Goal: Task Accomplishment & Management: Manage account settings

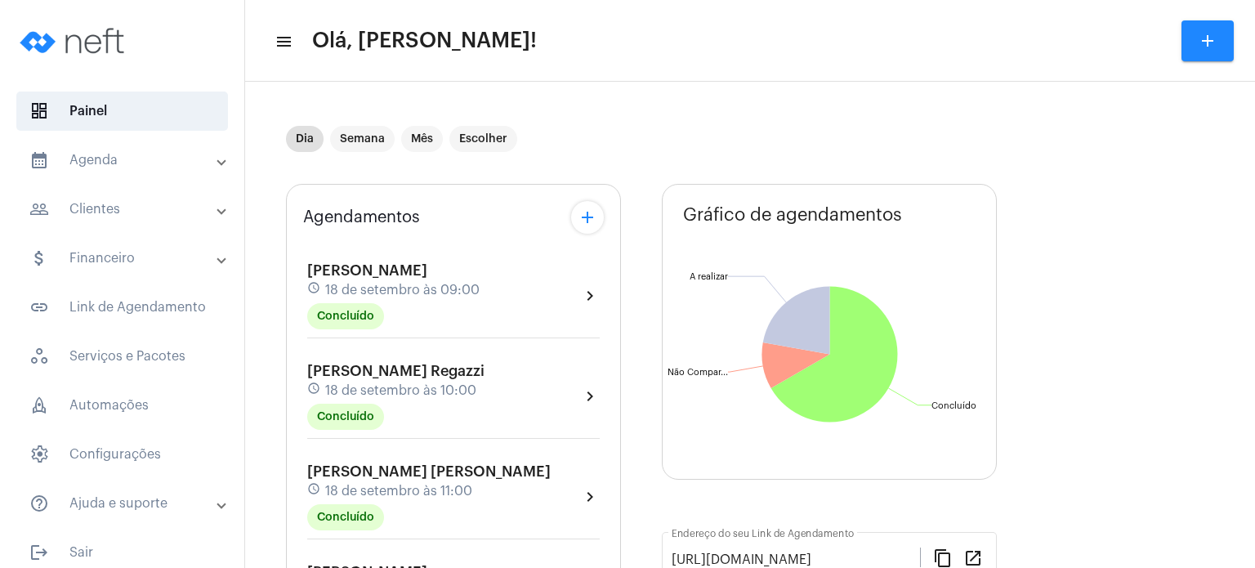
scroll to position [727, 0]
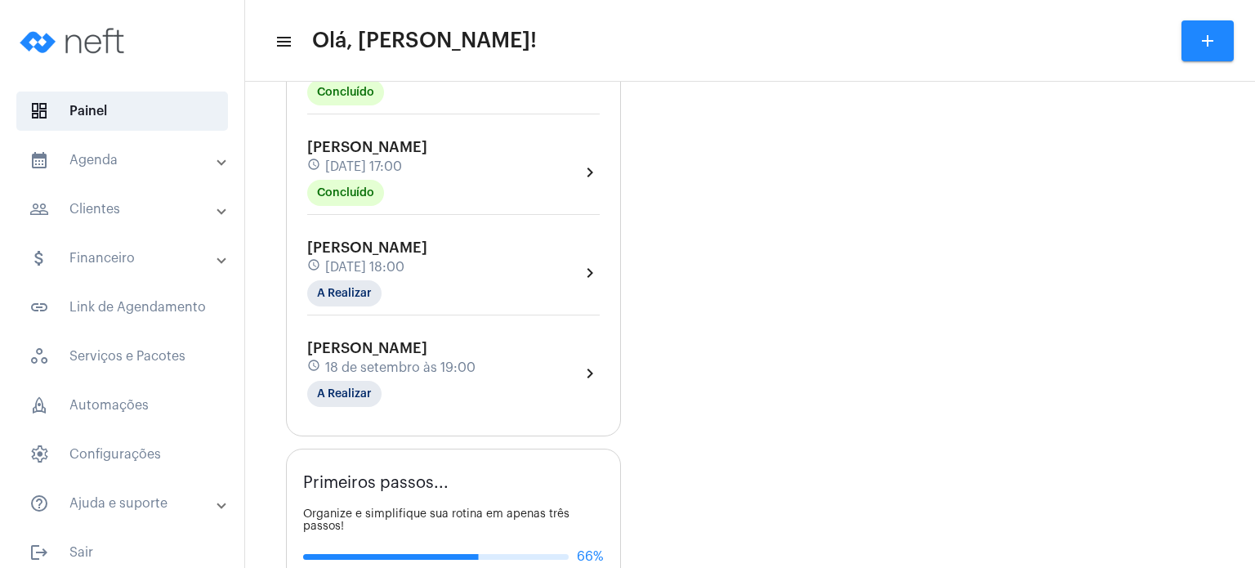
click at [340, 266] on div "schedule [DATE] 18:00" at bounding box center [367, 267] width 120 height 18
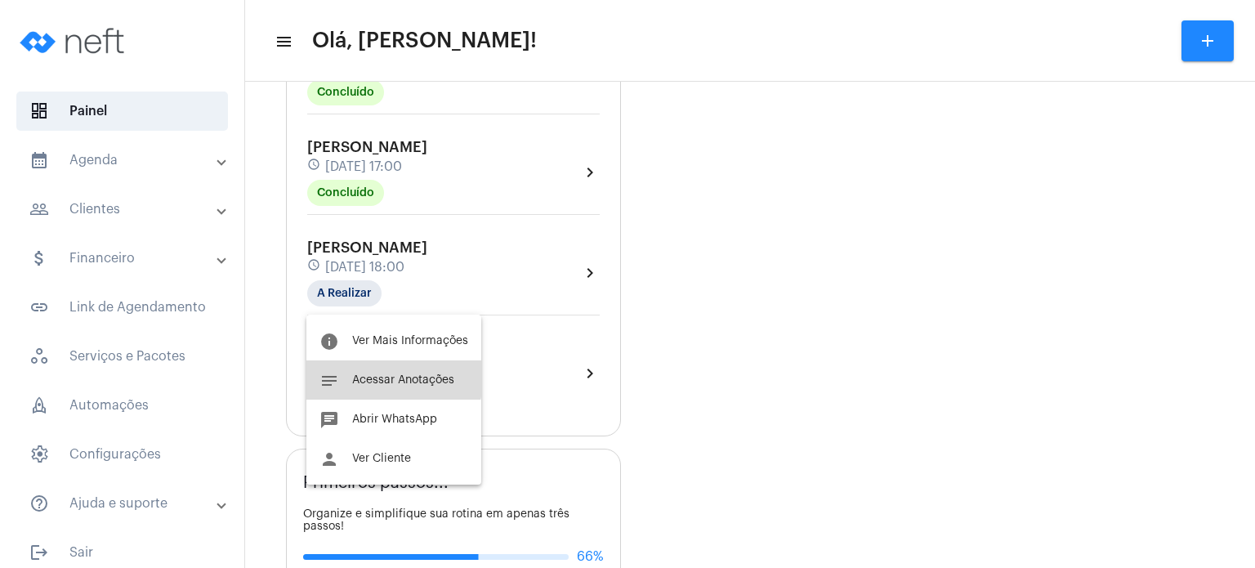
click at [357, 365] on button "notes Acessar Anotações" at bounding box center [393, 379] width 175 height 39
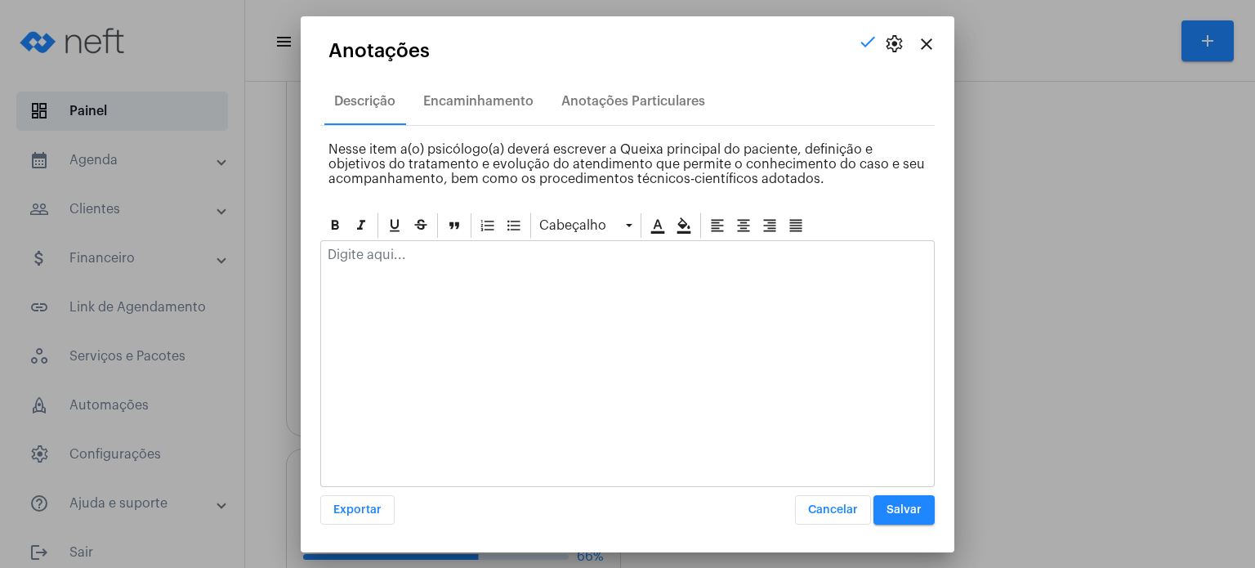
click at [400, 260] on p at bounding box center [628, 255] width 600 height 15
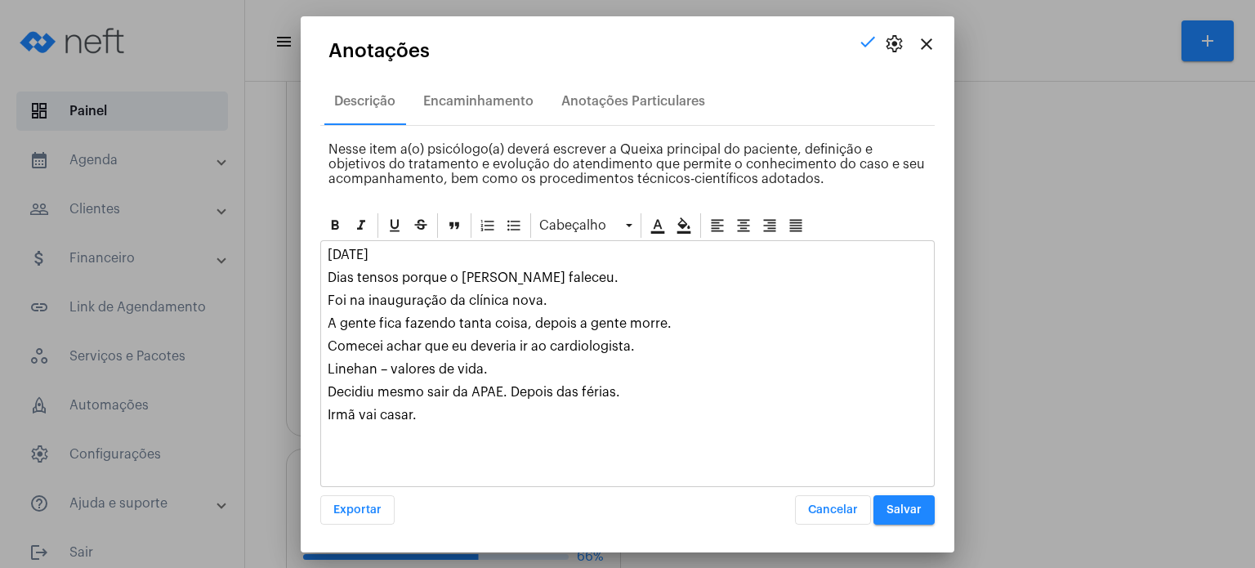
click at [915, 497] on button "Salvar" at bounding box center [904, 509] width 61 height 29
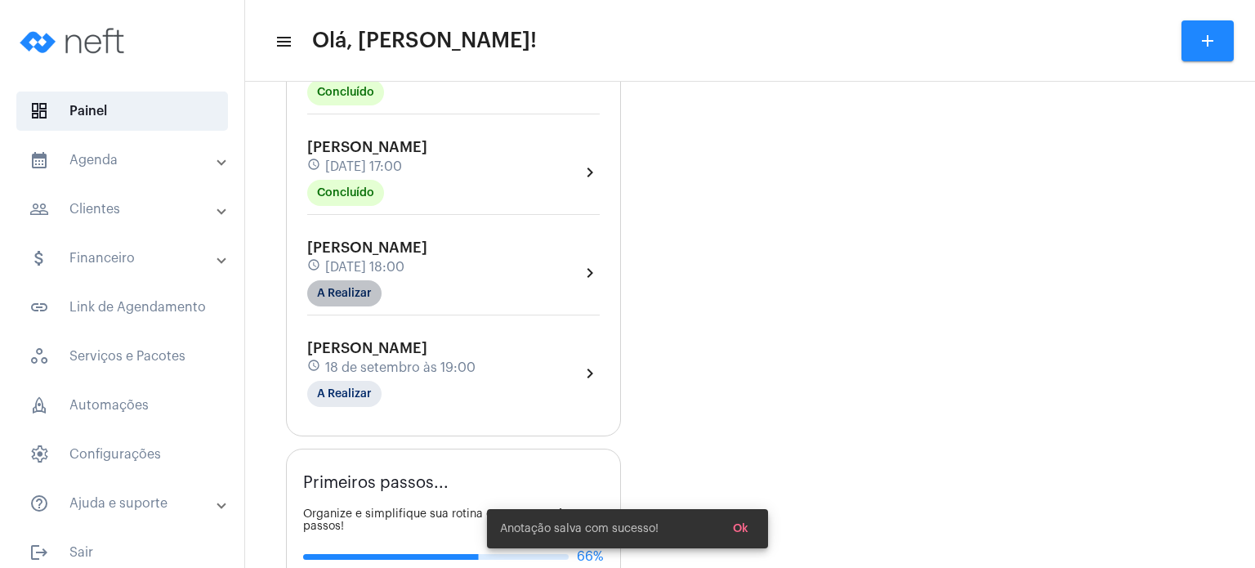
click at [343, 294] on mat-chip "A Realizar" at bounding box center [344, 293] width 74 height 26
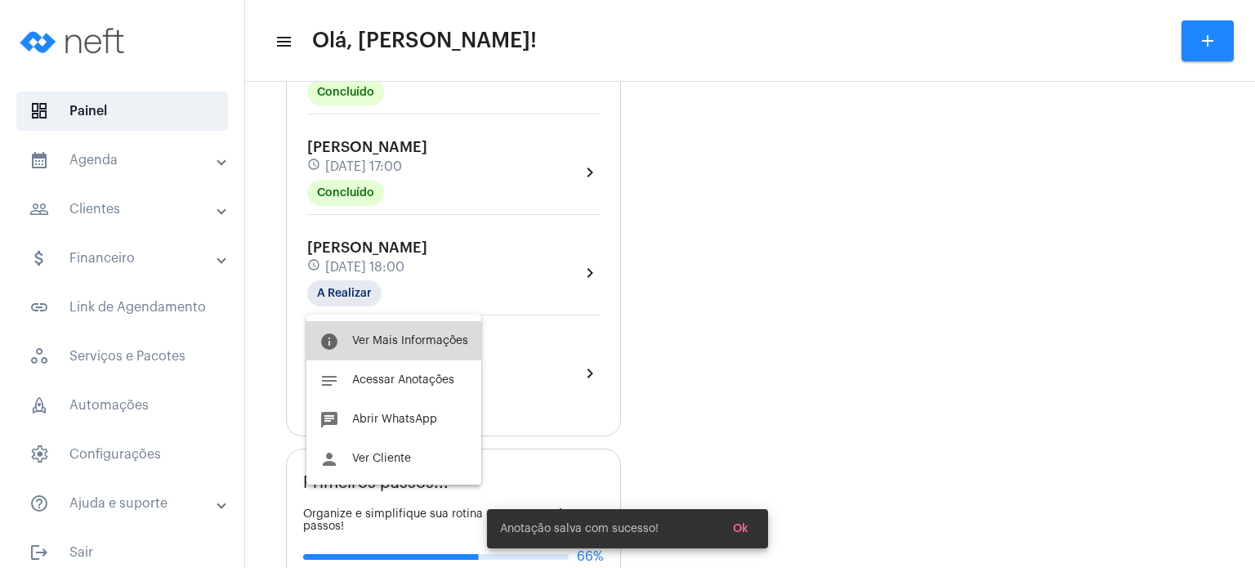
click at [381, 340] on span "Ver Mais Informações" at bounding box center [410, 340] width 116 height 11
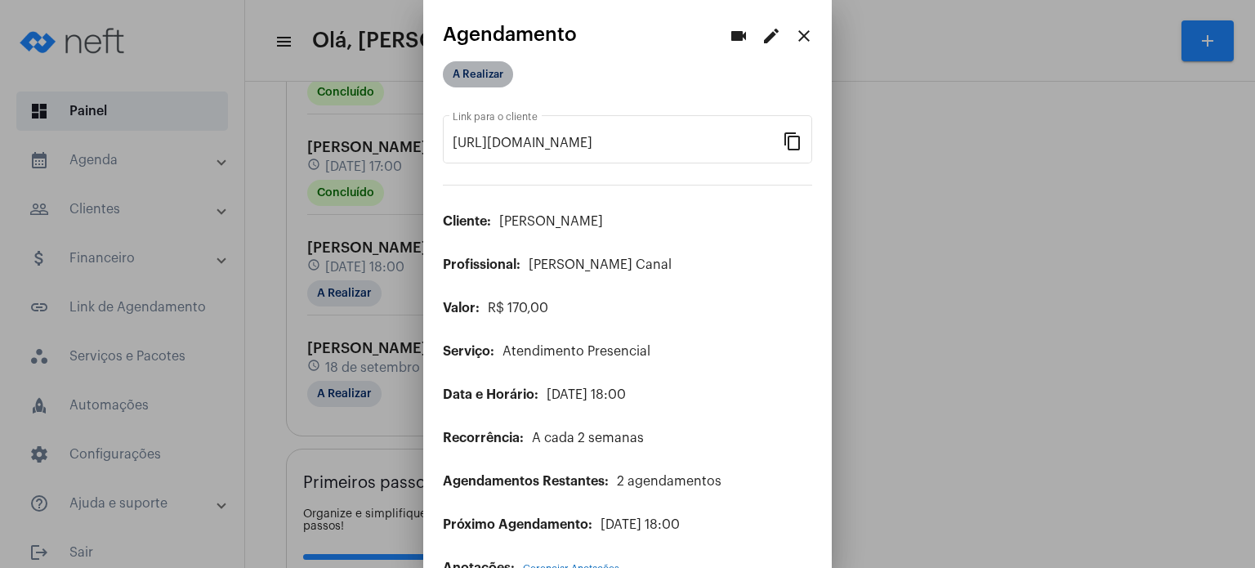
click at [476, 72] on mat-chip "A Realizar" at bounding box center [478, 74] width 70 height 26
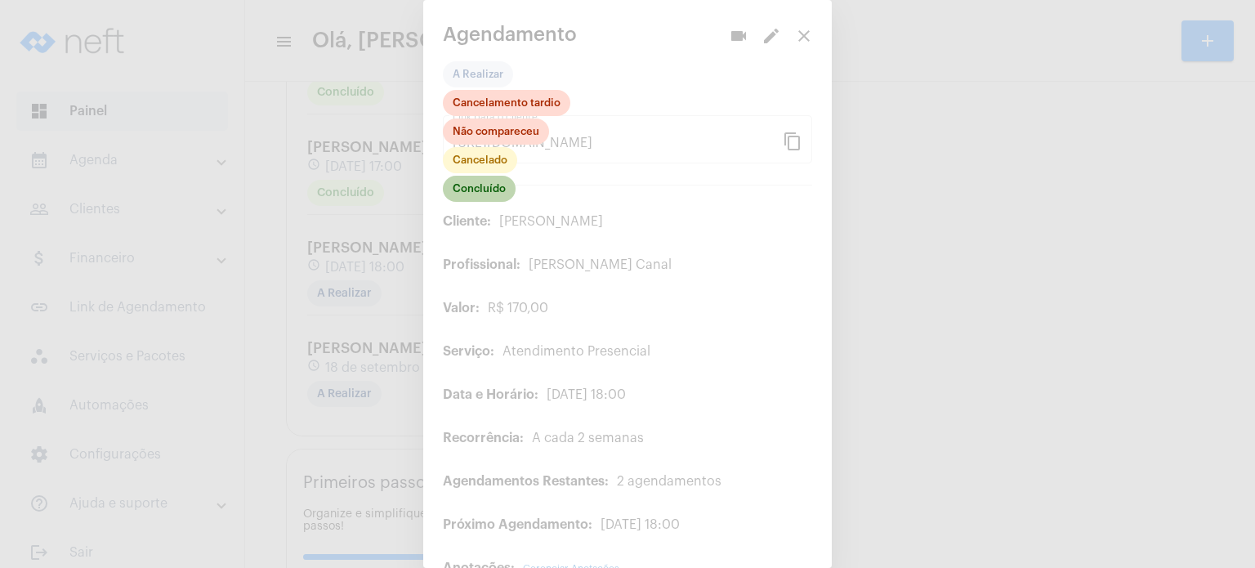
click at [496, 194] on mat-chip "Concluído" at bounding box center [479, 189] width 73 height 26
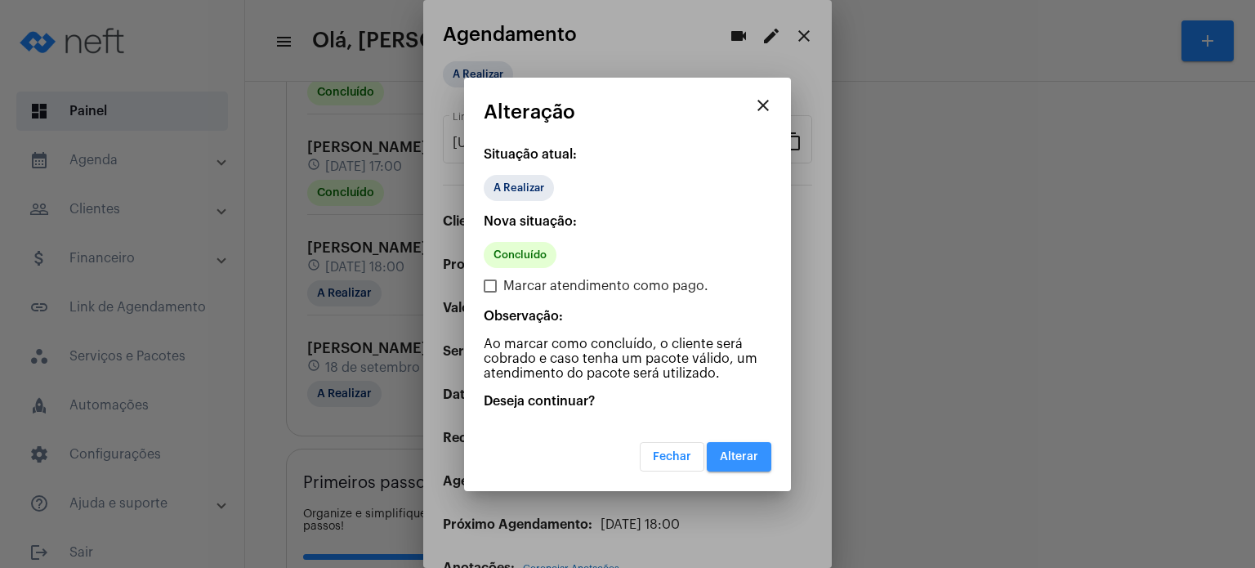
click at [757, 459] on span "Alterar" at bounding box center [739, 456] width 38 height 11
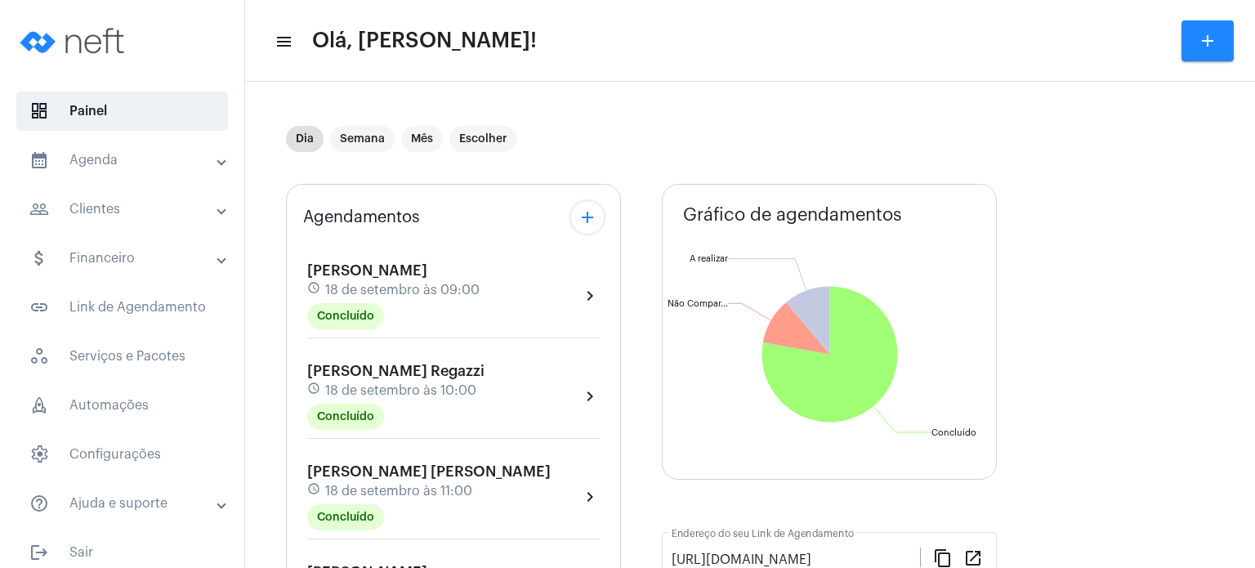
click at [130, 164] on mat-panel-title "calendar_month_outlined Agenda" at bounding box center [123, 160] width 189 height 20
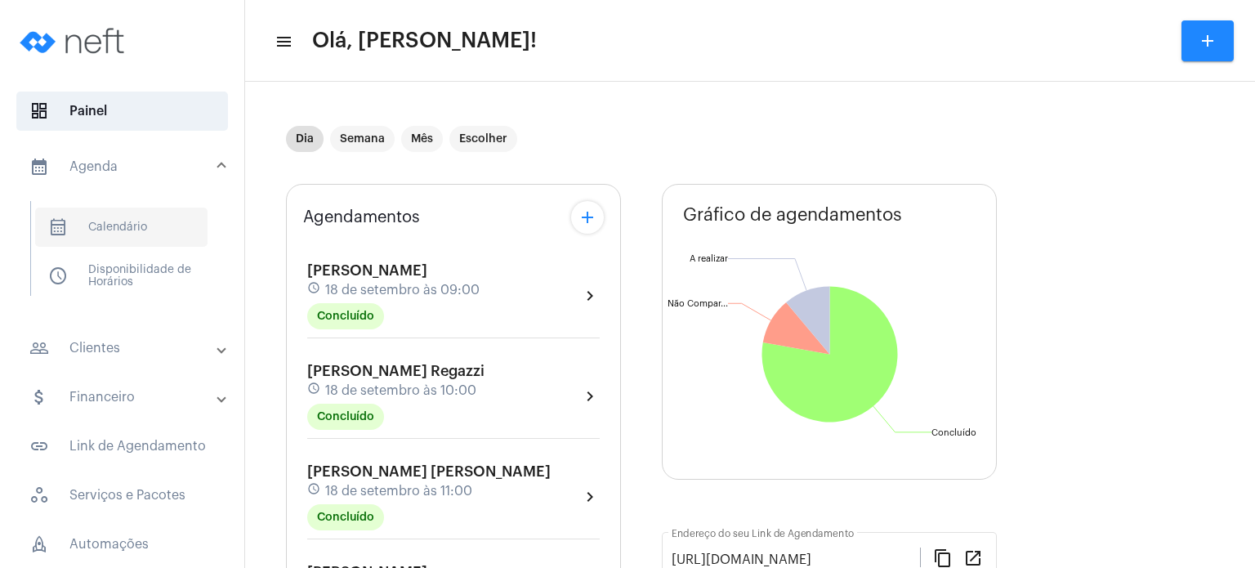
click at [118, 235] on span "calendar_month_outlined Calendário" at bounding box center [121, 227] width 172 height 39
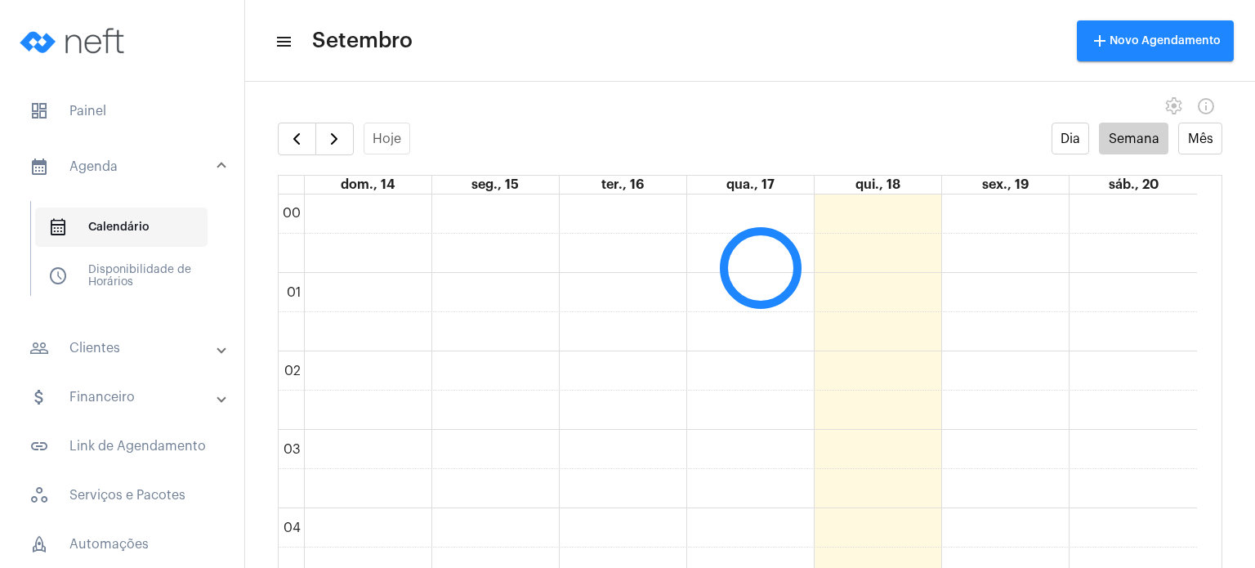
scroll to position [471, 0]
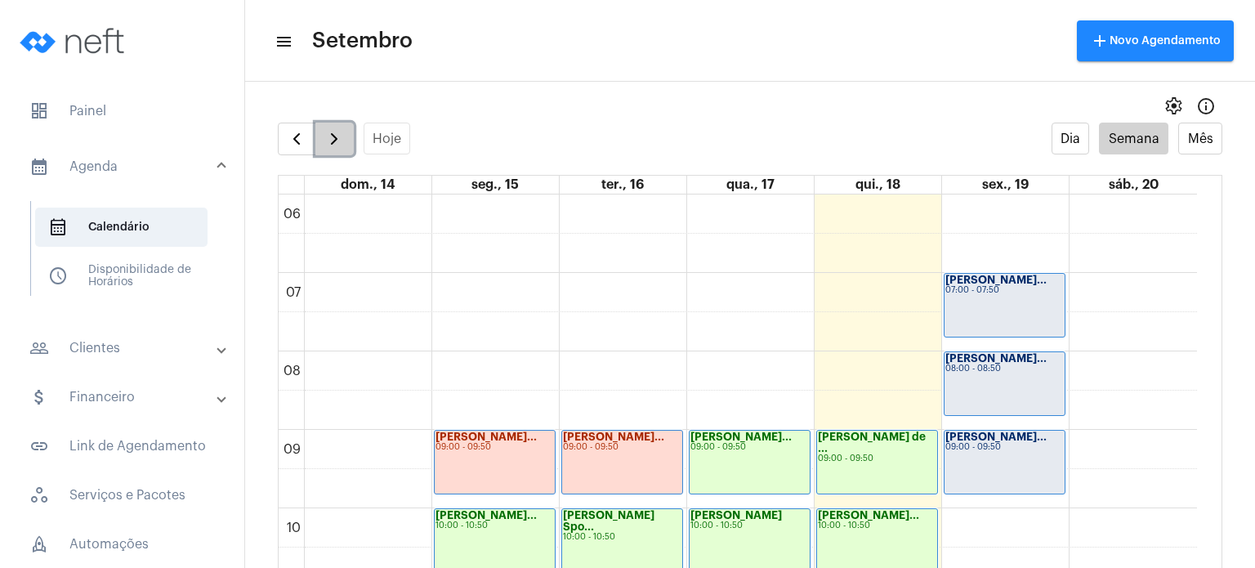
click at [334, 145] on span "button" at bounding box center [334, 139] width 20 height 20
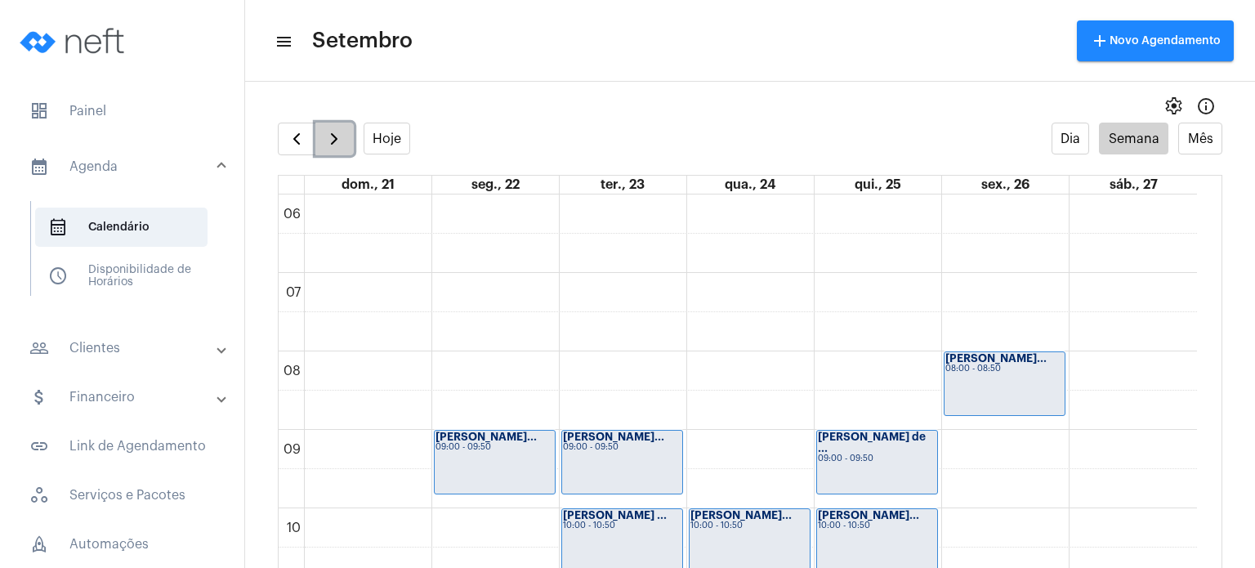
click at [334, 145] on span "button" at bounding box center [334, 139] width 20 height 20
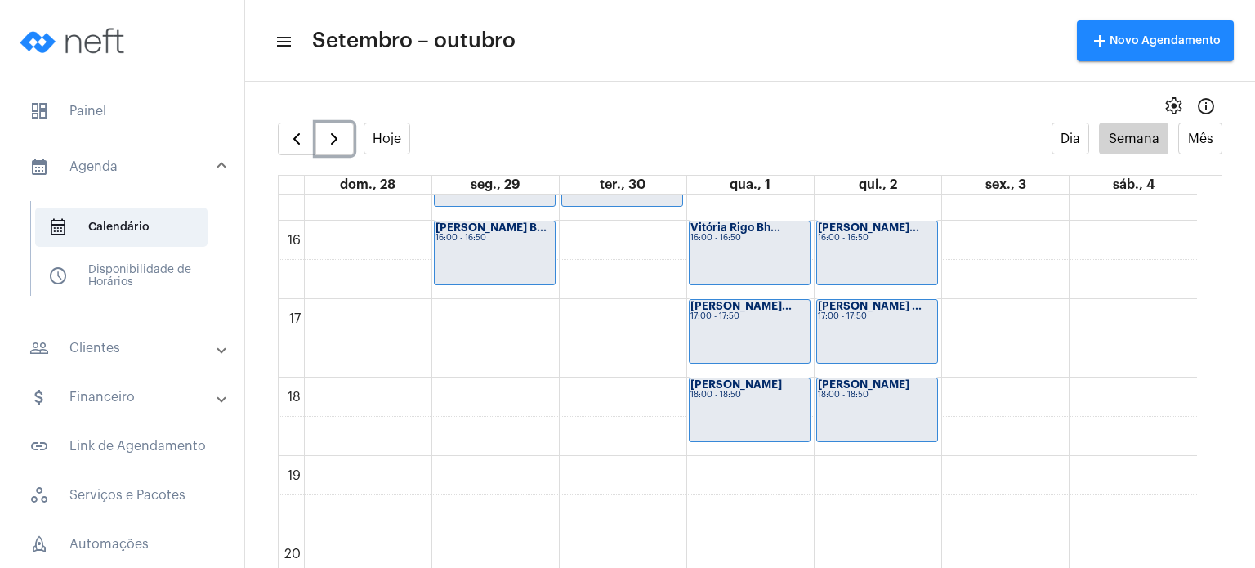
scroll to position [1272, 0]
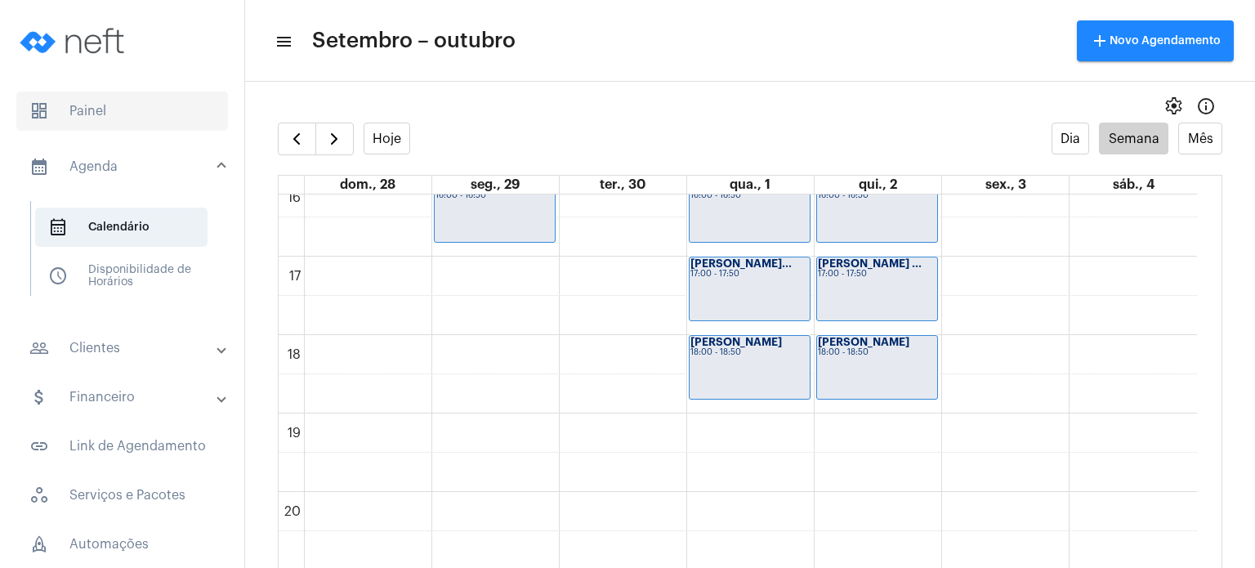
click at [109, 114] on span "dashboard Painel" at bounding box center [122, 111] width 212 height 39
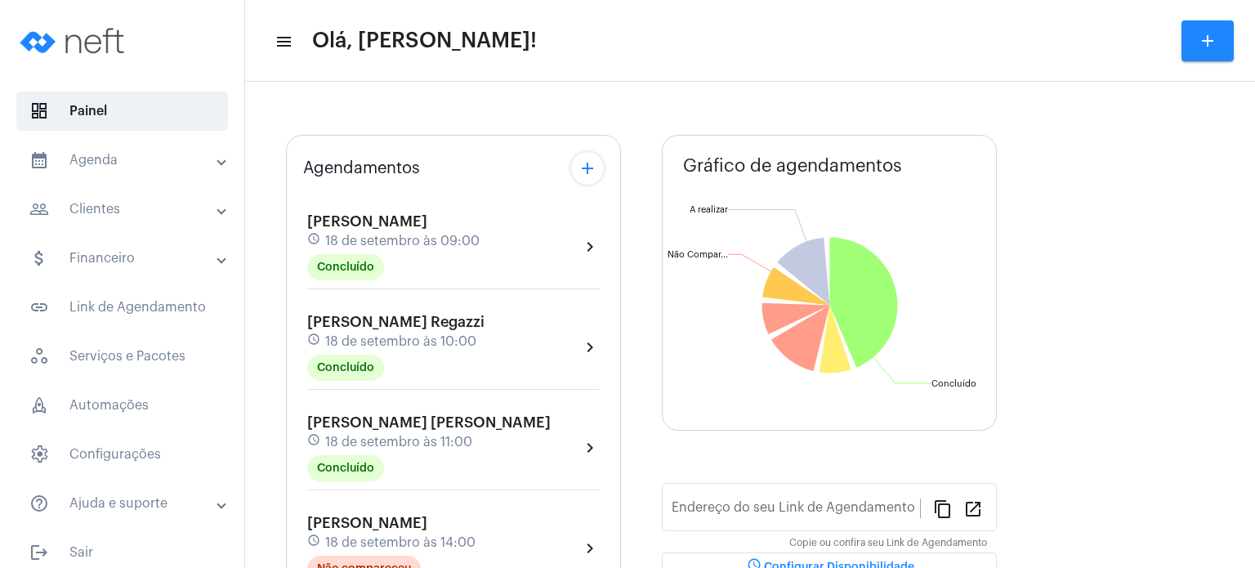
type input "[URL][DOMAIN_NAME]"
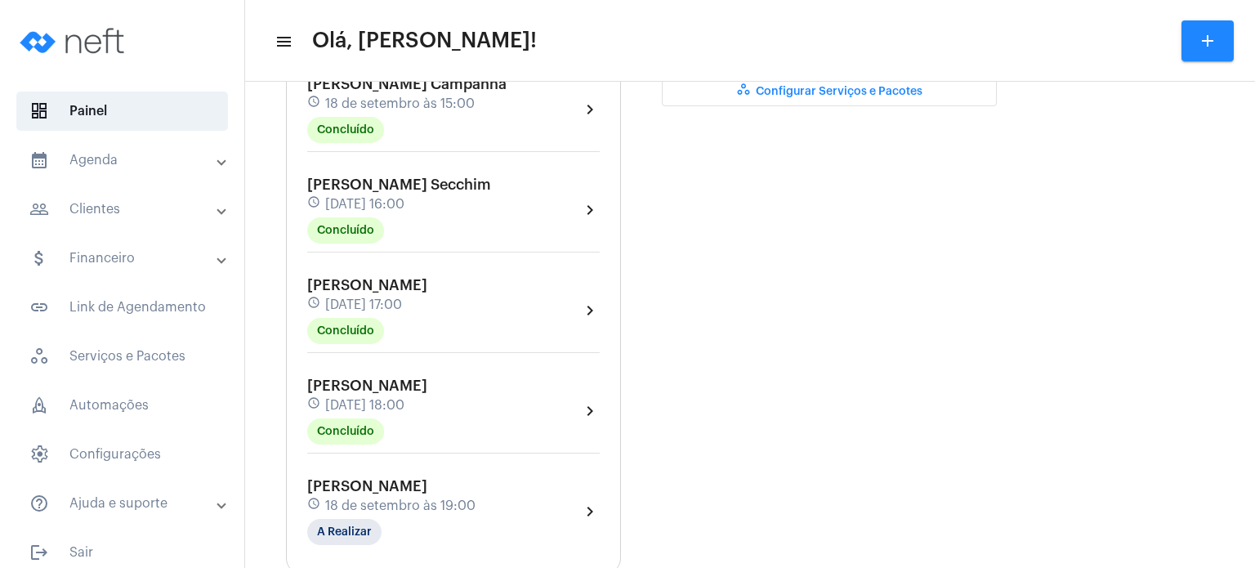
scroll to position [621, 0]
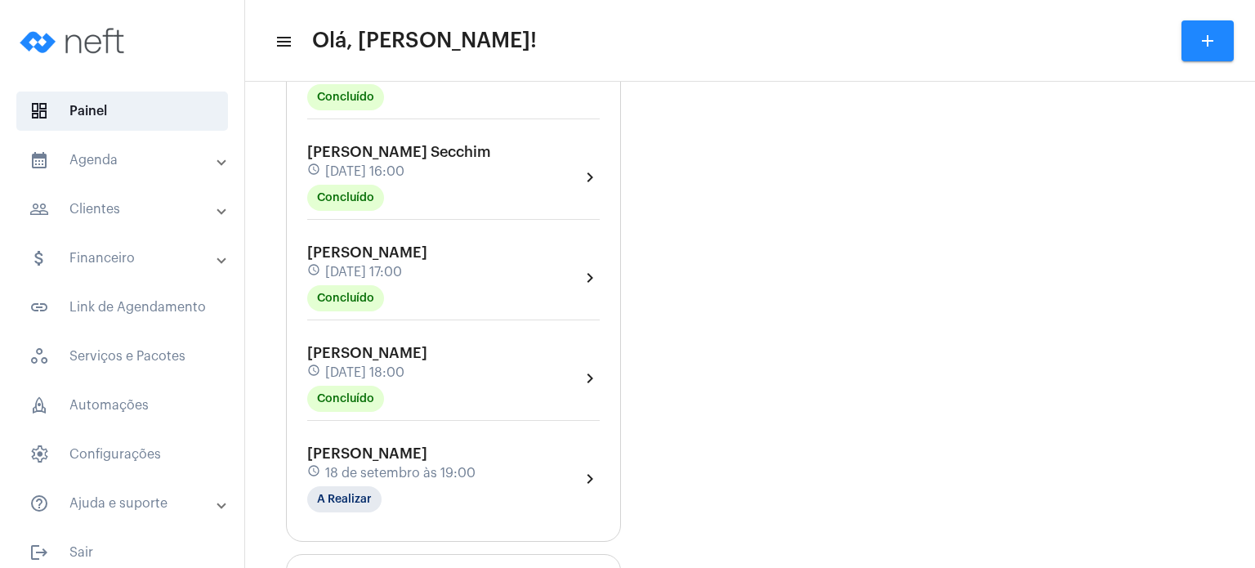
click at [369, 458] on span "[PERSON_NAME]" at bounding box center [367, 453] width 120 height 15
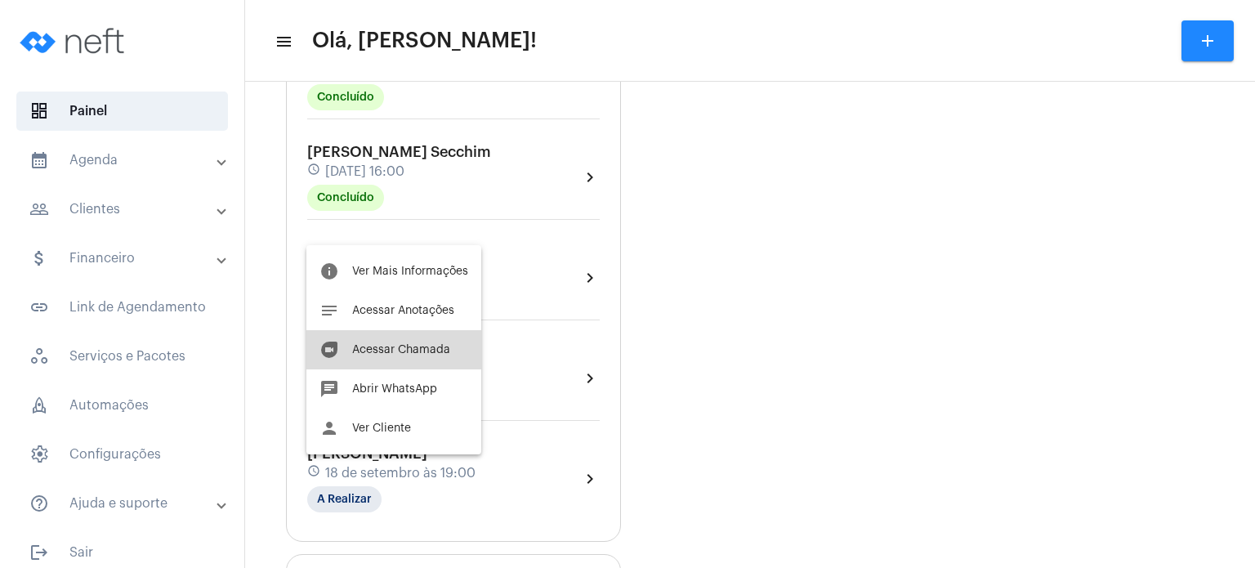
click at [411, 353] on span "Acessar Chamada" at bounding box center [401, 349] width 98 height 11
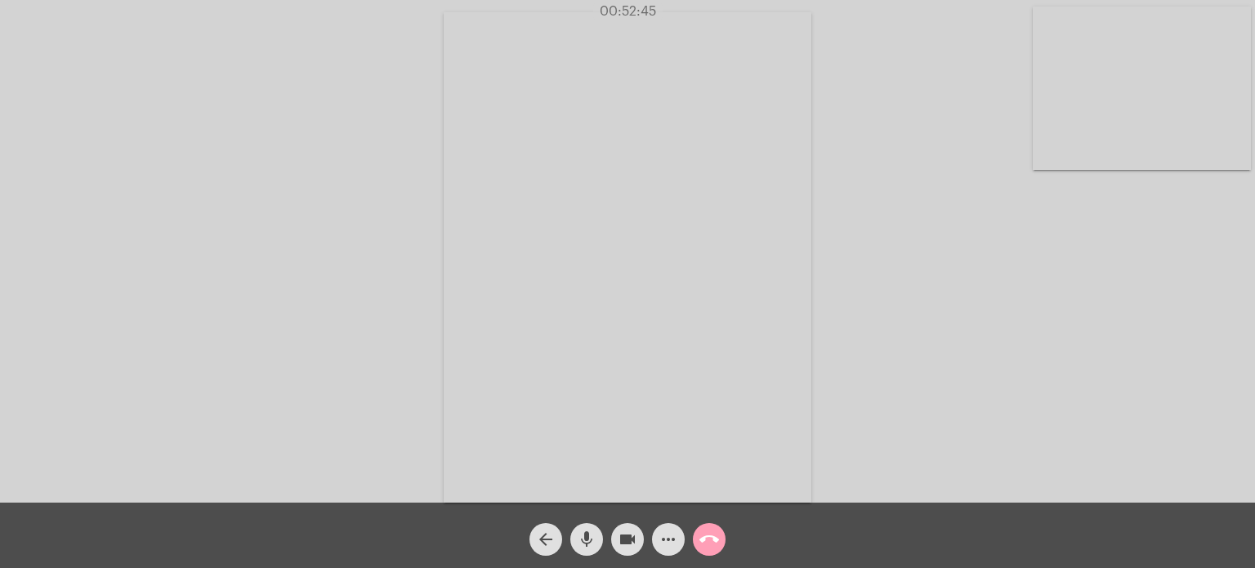
click at [719, 539] on button "call_end" at bounding box center [709, 539] width 33 height 33
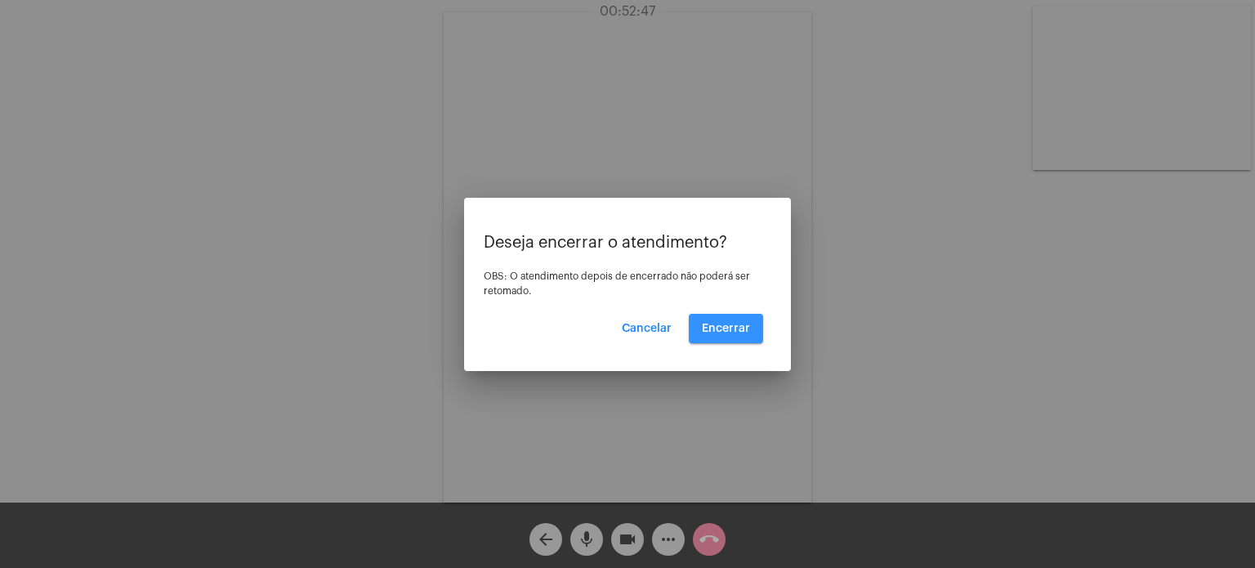
click at [738, 329] on span "Encerrar" at bounding box center [726, 328] width 48 height 11
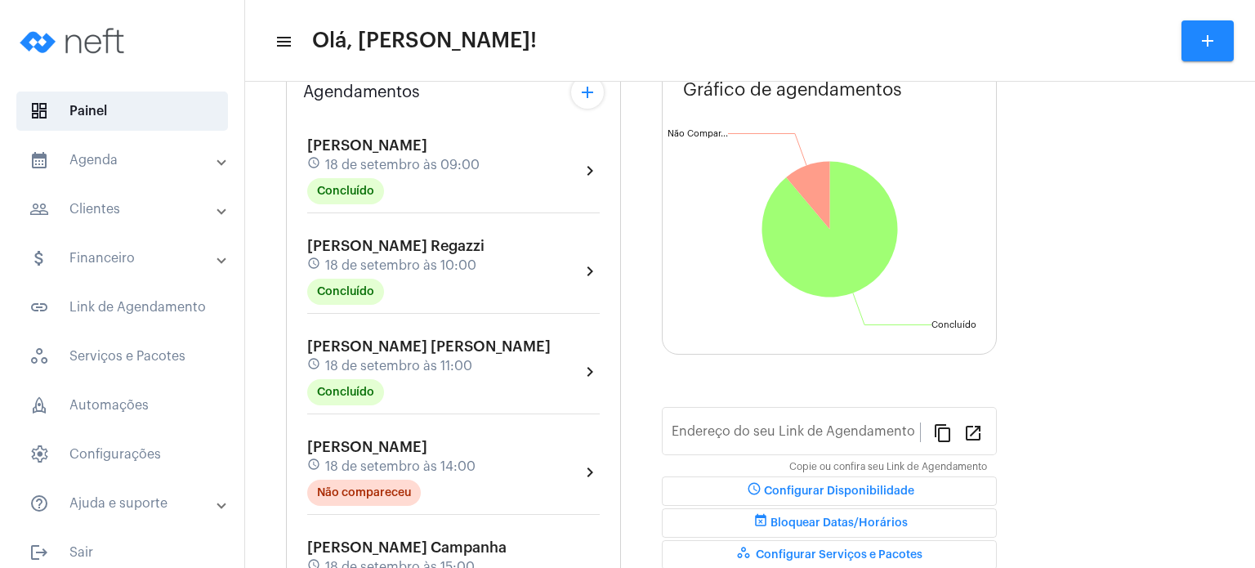
type input "[URL][DOMAIN_NAME]"
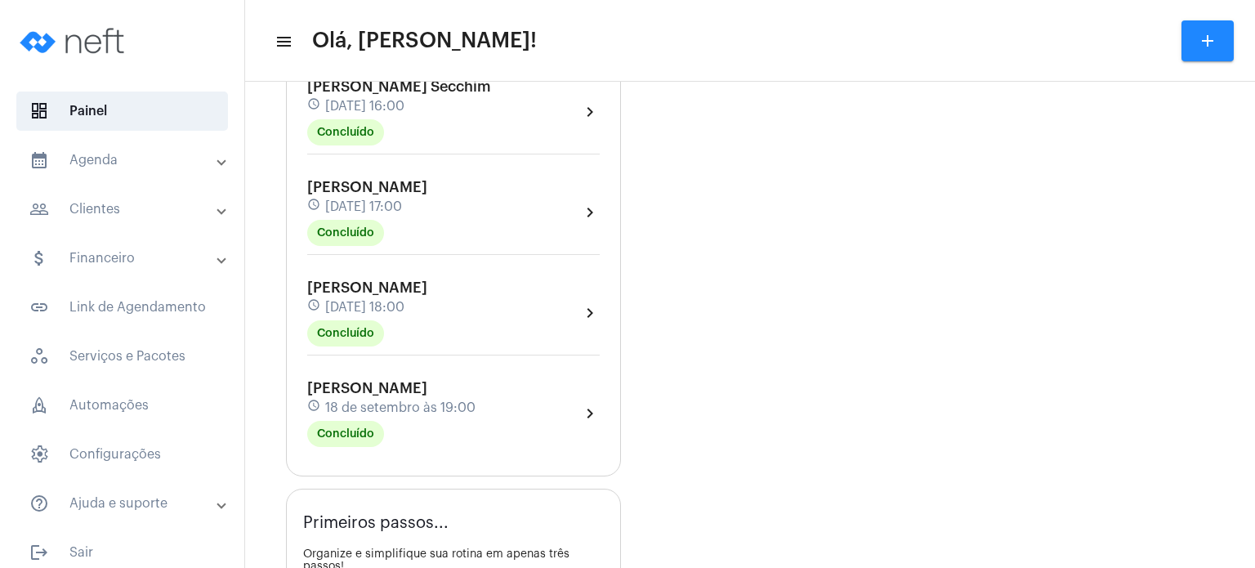
scroll to position [703, 0]
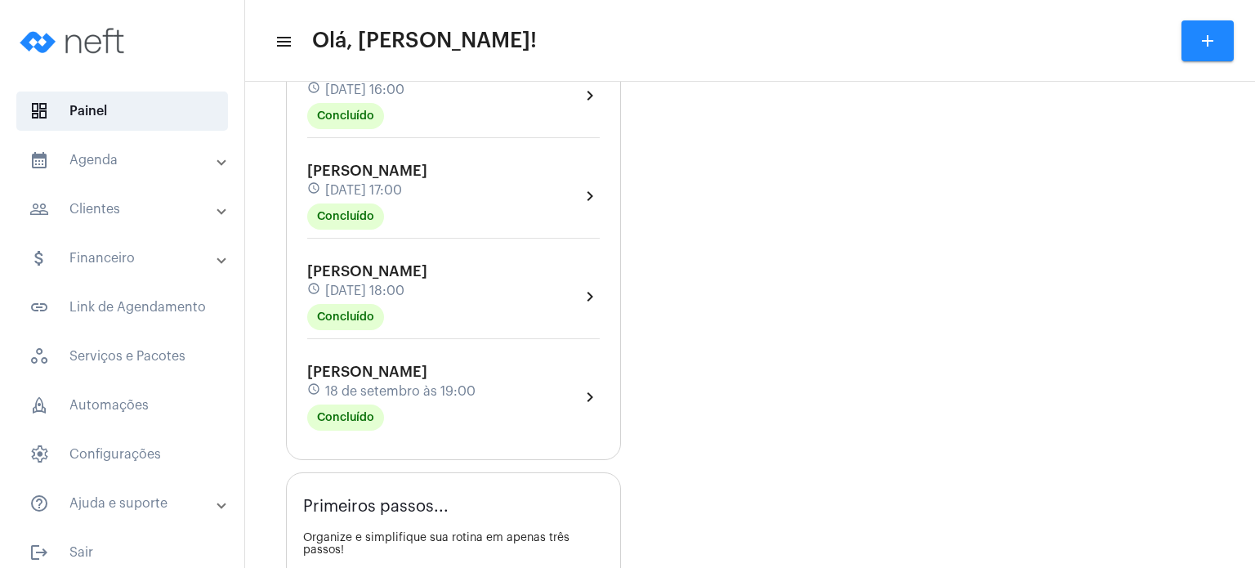
click at [347, 390] on div "schedule [DATE] 19:00" at bounding box center [391, 391] width 168 height 18
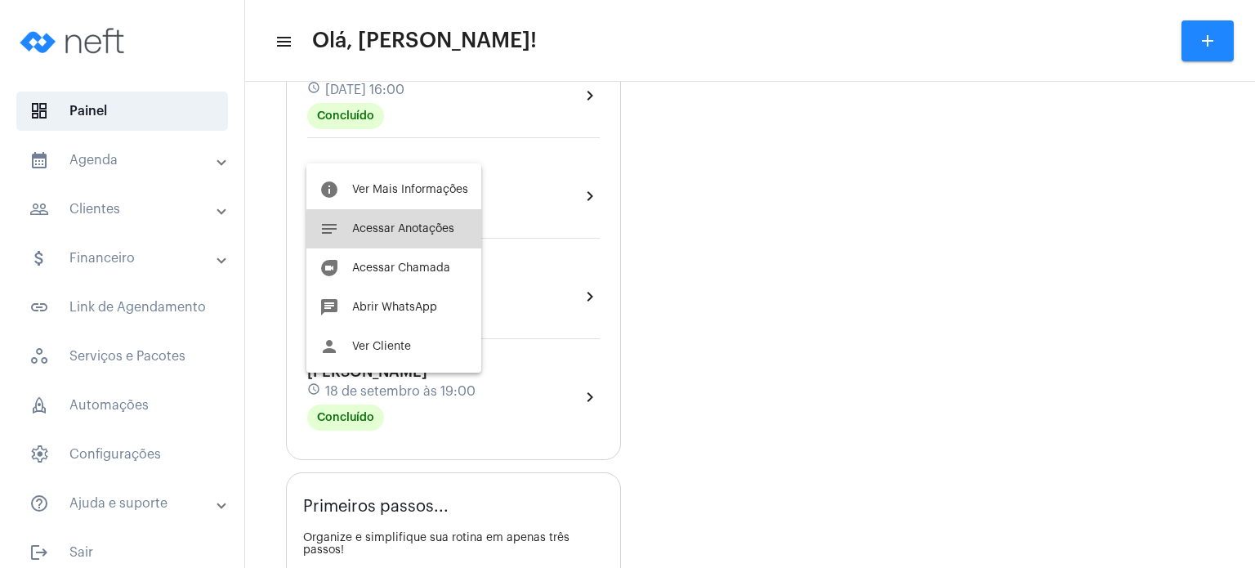
click at [437, 231] on span "Acessar Anotações" at bounding box center [403, 228] width 102 height 11
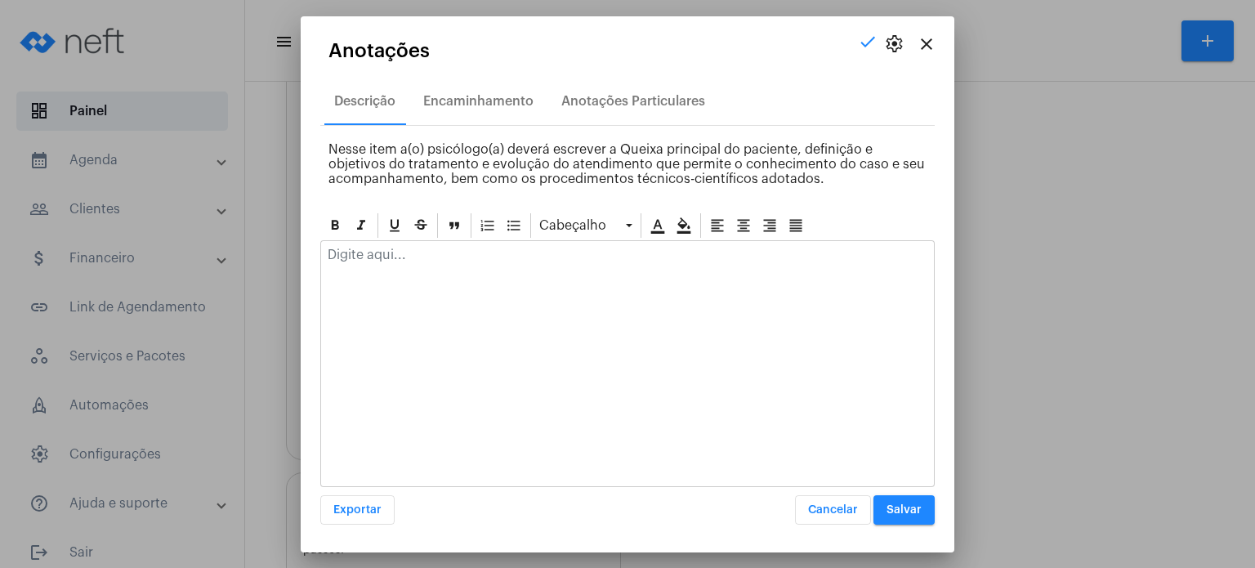
click at [444, 253] on p at bounding box center [628, 255] width 600 height 15
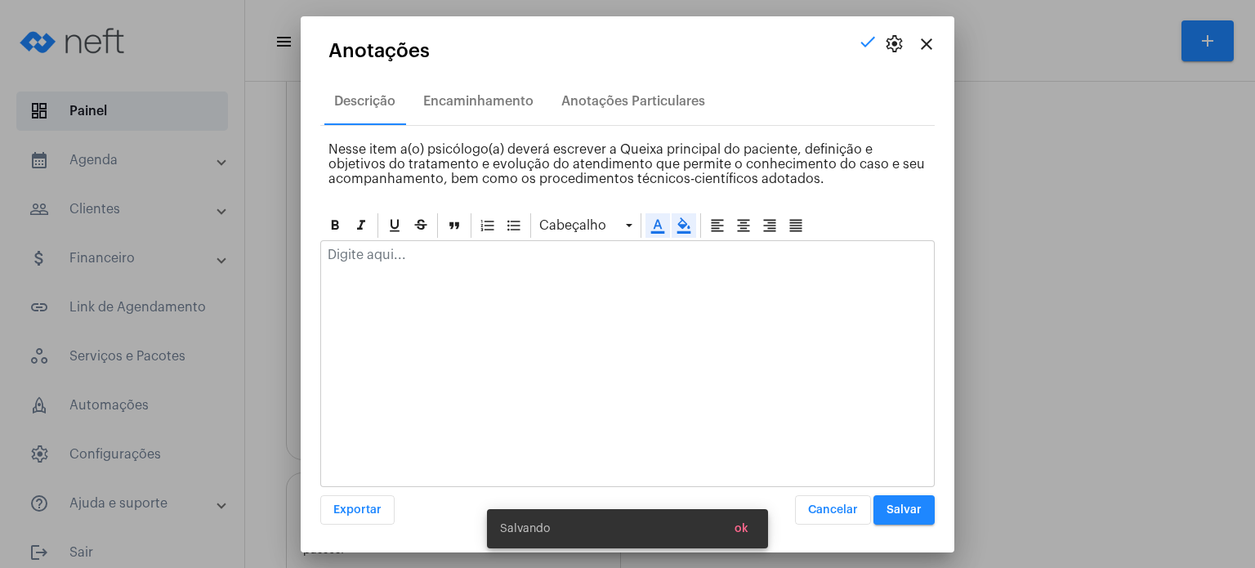
click at [494, 294] on div at bounding box center [627, 363] width 615 height 247
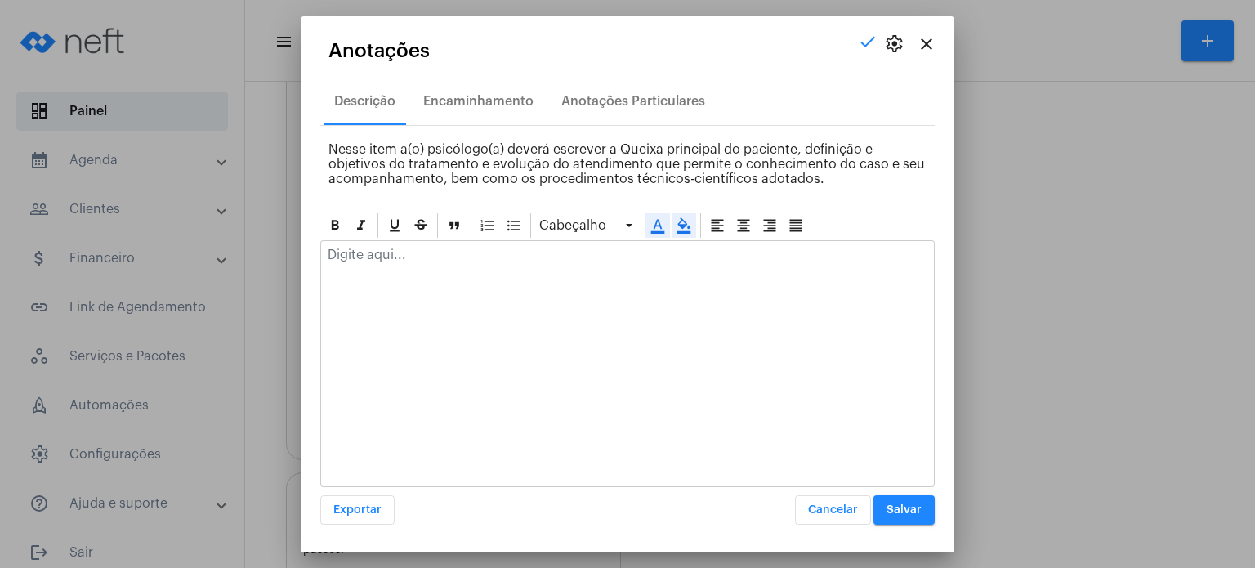
click at [589, 263] on div at bounding box center [627, 259] width 613 height 36
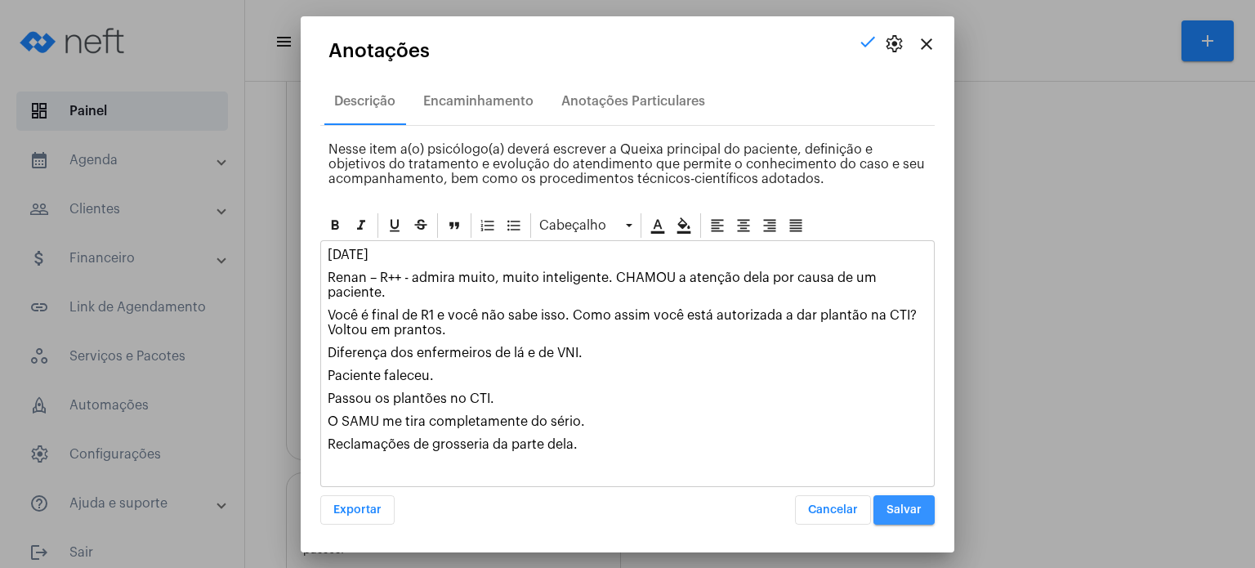
click at [905, 510] on span "Salvar" at bounding box center [904, 509] width 35 height 11
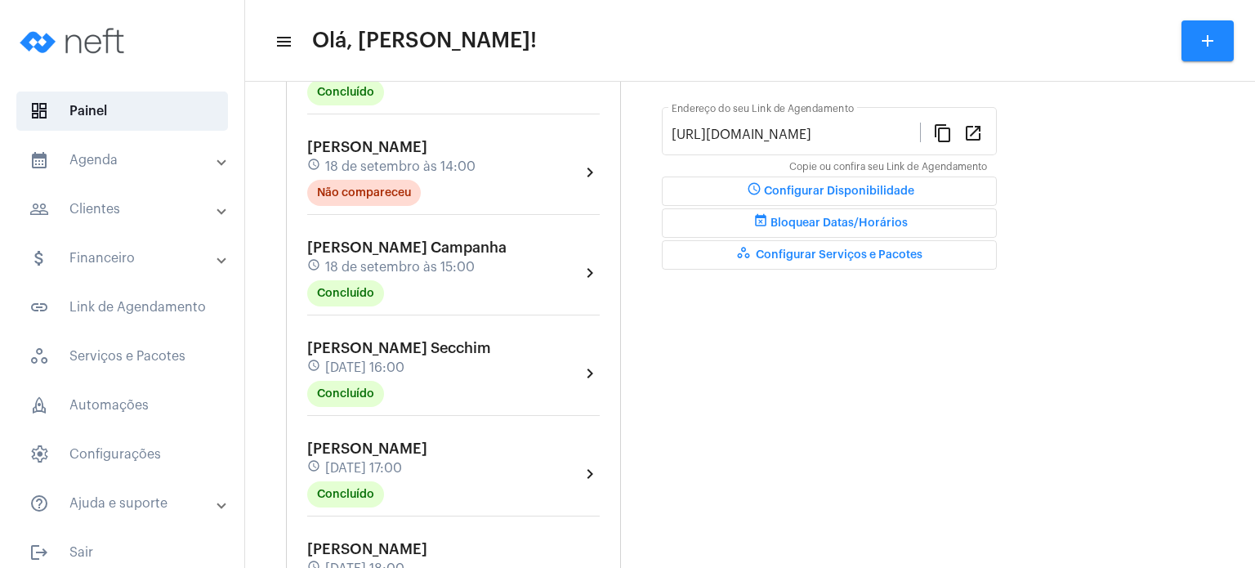
scroll to position [458, 0]
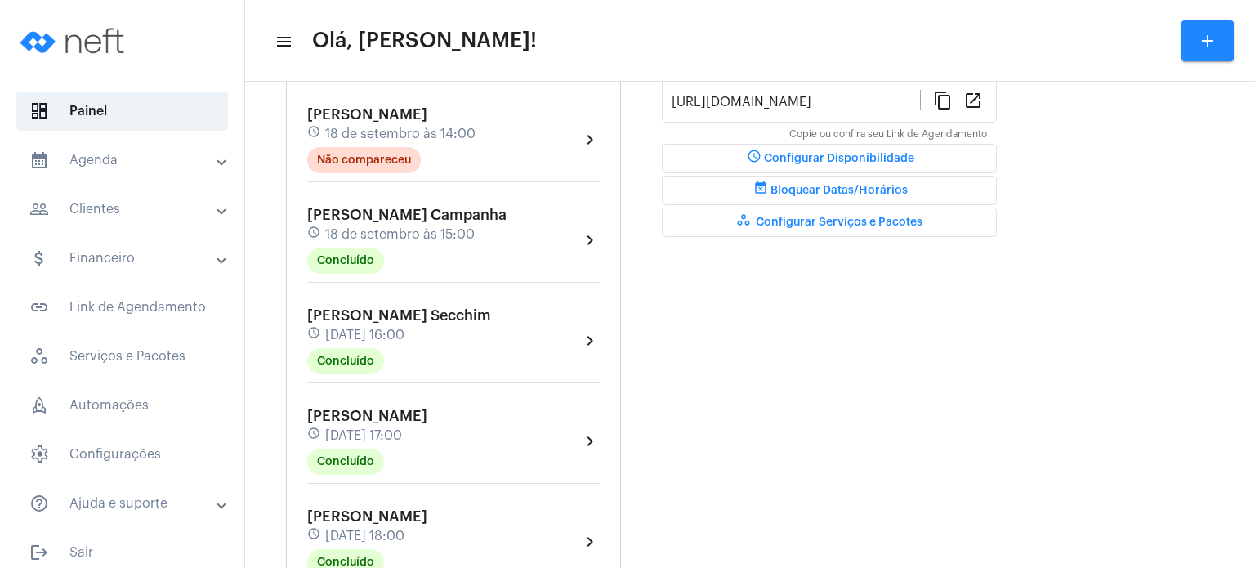
click at [297, 293] on div "Agendamentos add [PERSON_NAME] schedule [DATE] 09:00 Concluído chevron_right [P…" at bounding box center [453, 215] width 335 height 979
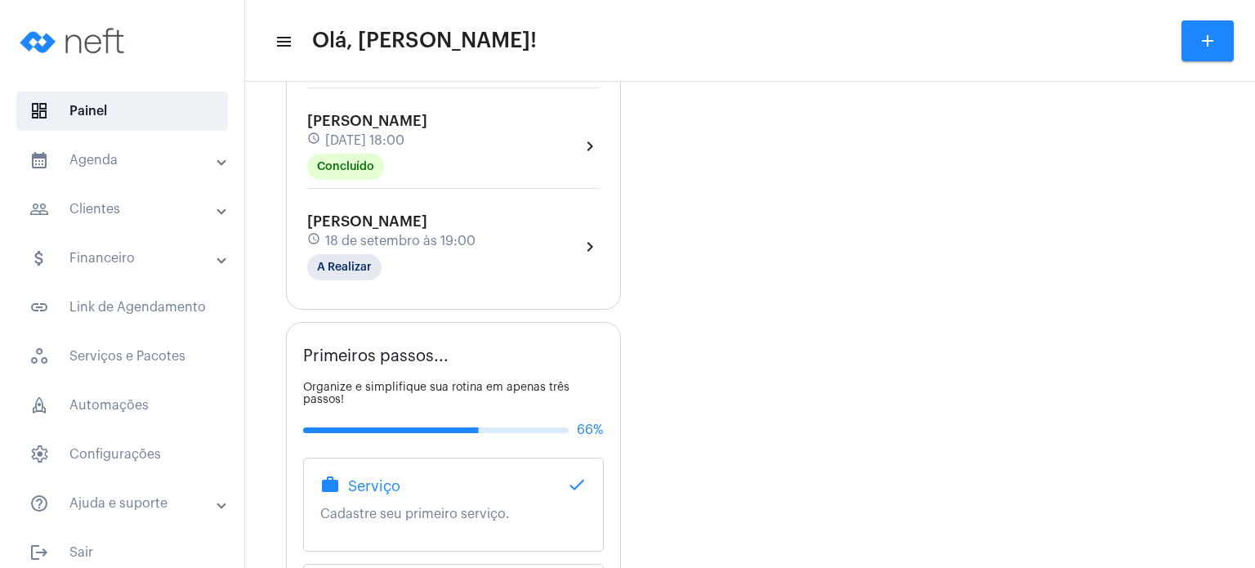
scroll to position [883, 0]
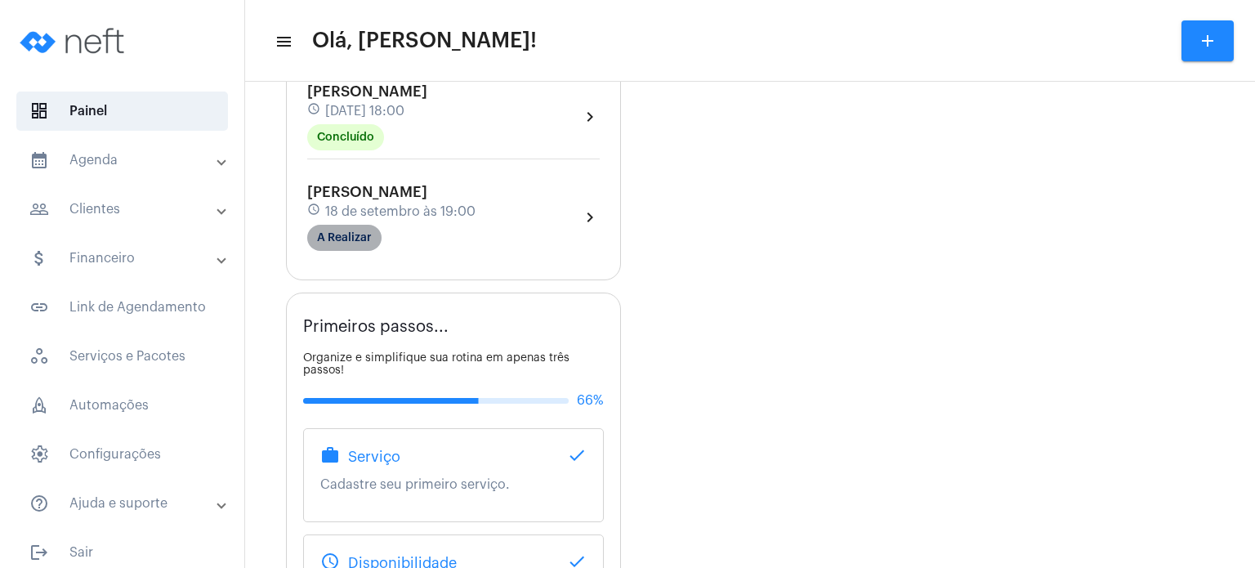
click at [351, 248] on mat-chip "A Realizar" at bounding box center [344, 238] width 74 height 26
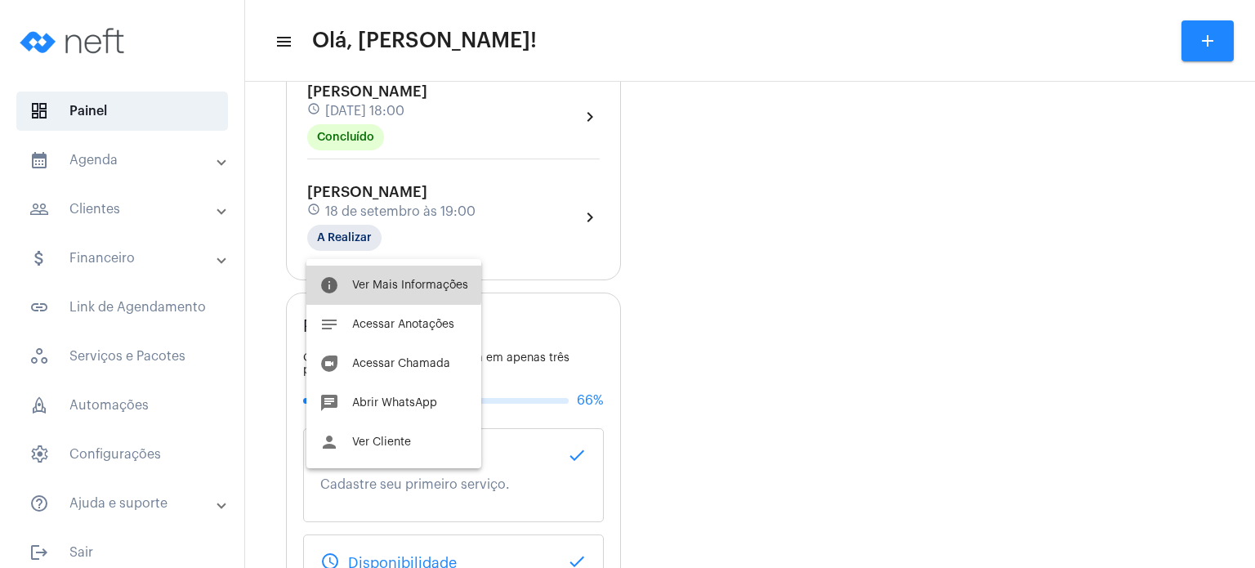
click at [382, 284] on span "Ver Mais Informações" at bounding box center [410, 284] width 116 height 11
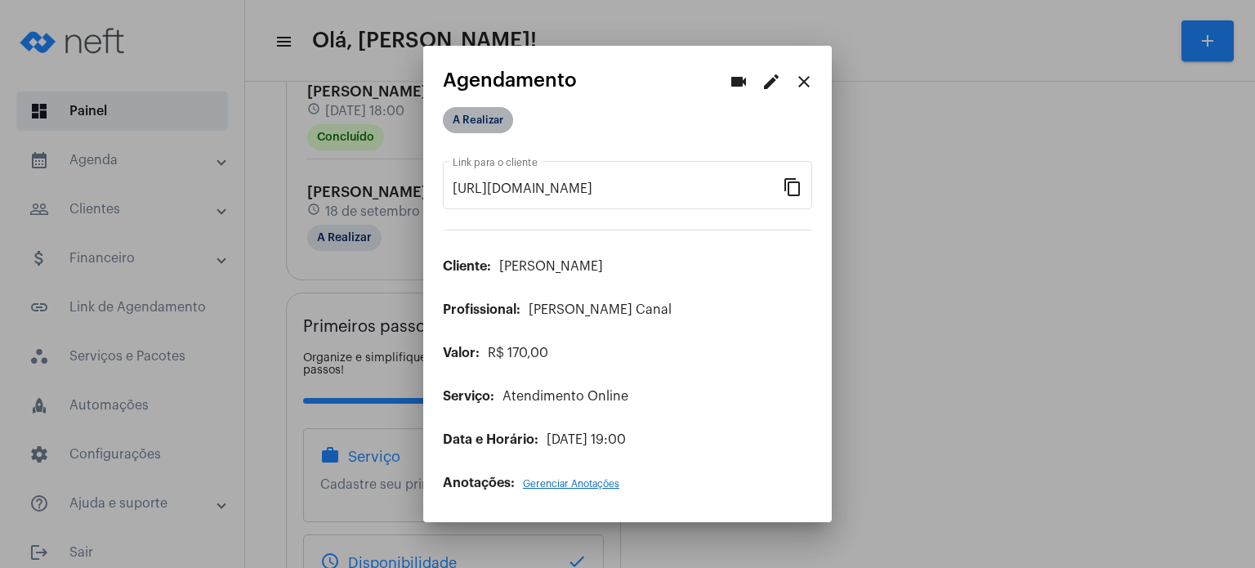
click at [498, 117] on mat-chip "A Realizar" at bounding box center [478, 120] width 70 height 26
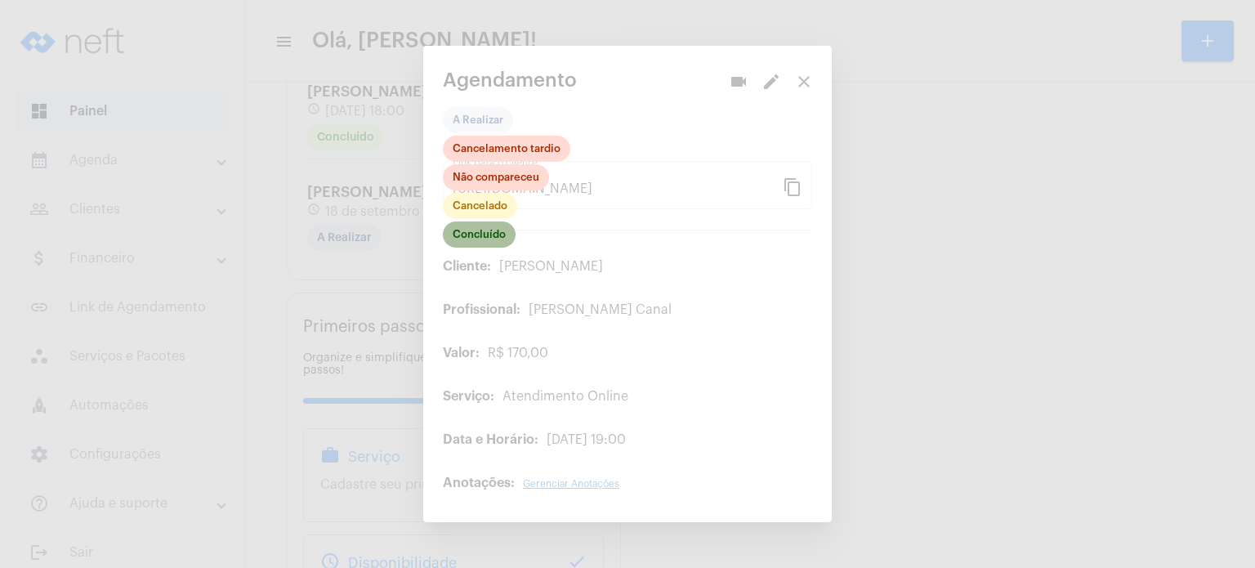
click at [510, 244] on mat-chip "Concluído" at bounding box center [479, 234] width 73 height 26
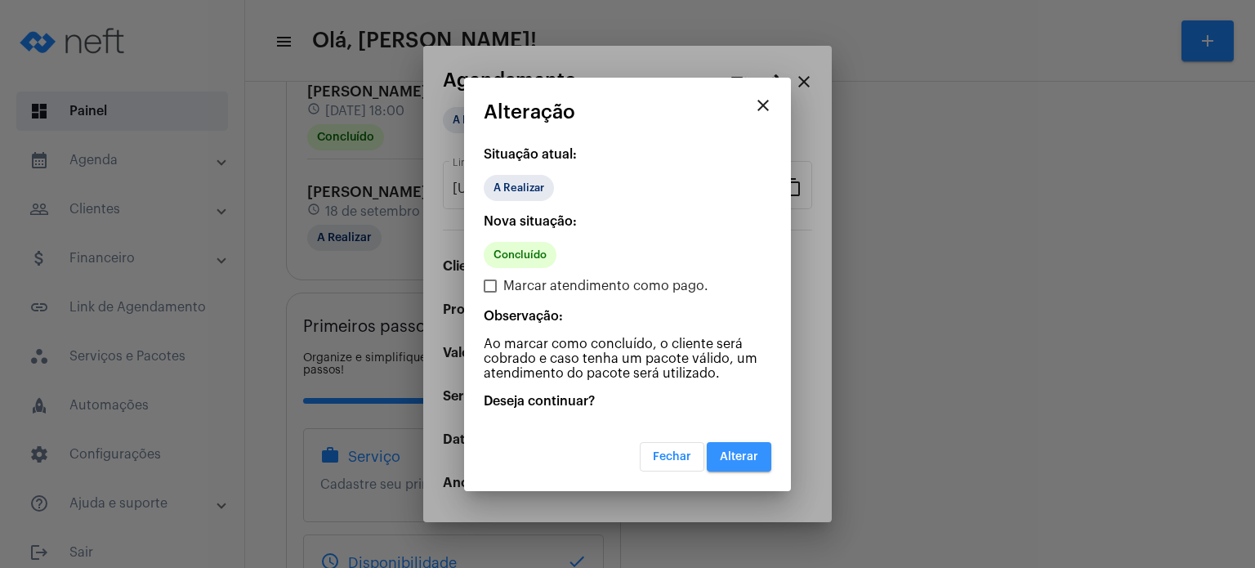
click at [736, 443] on button "Alterar" at bounding box center [739, 456] width 65 height 29
